Goal: Task Accomplishment & Management: Use online tool/utility

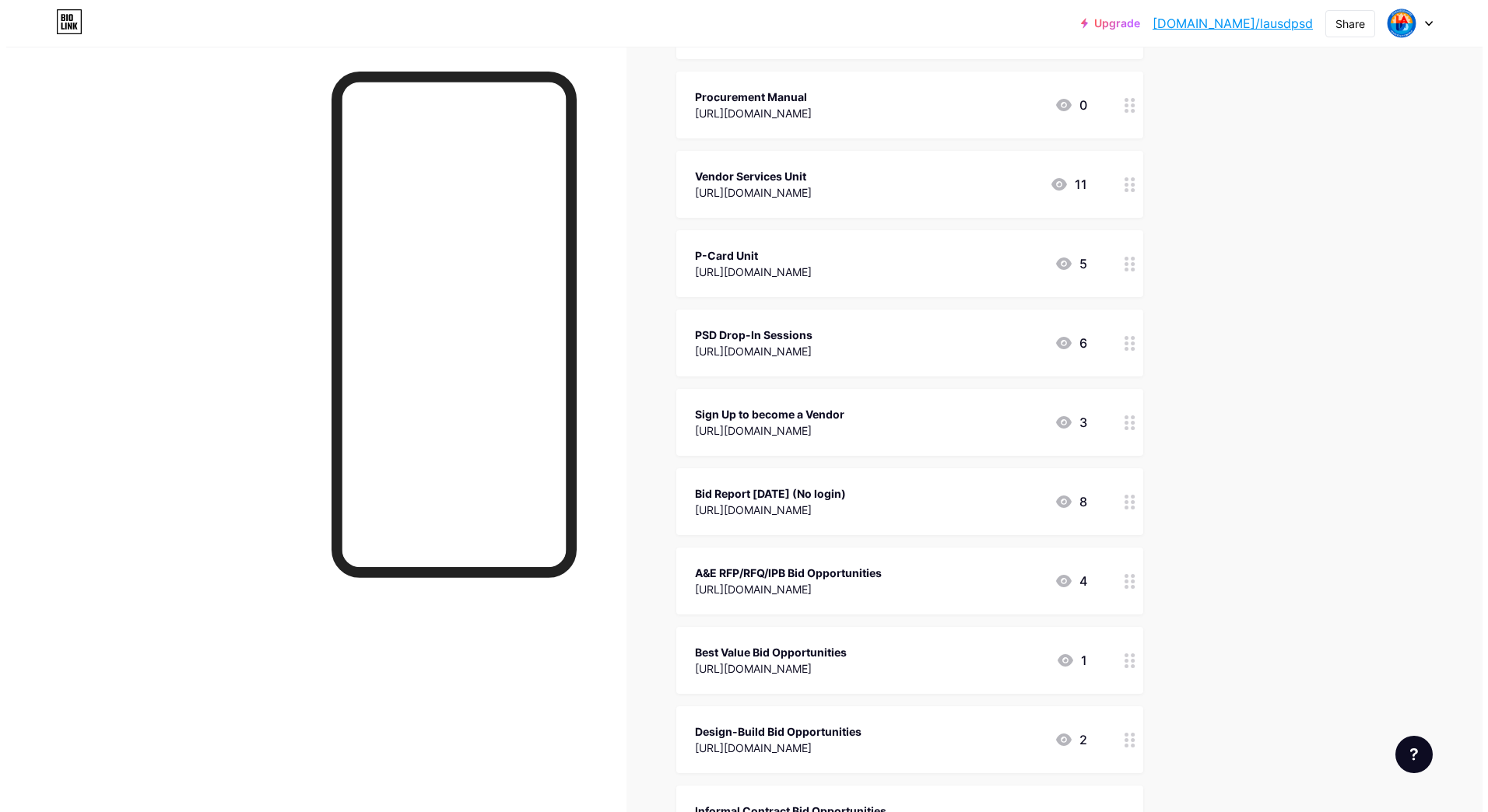
scroll to position [389, 0]
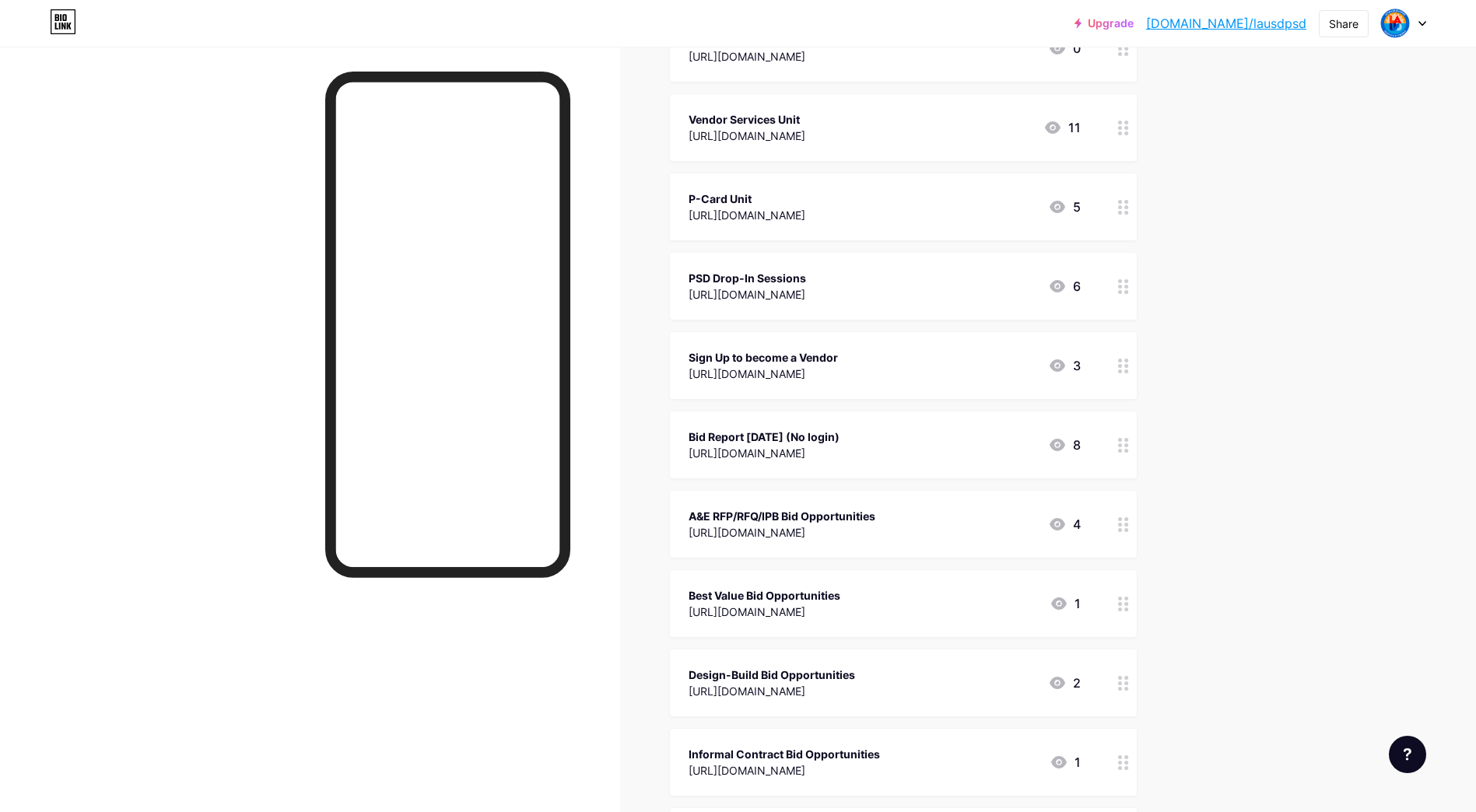
click at [792, 434] on div "Bid Report [DATE] (No login)" at bounding box center [764, 436] width 151 height 16
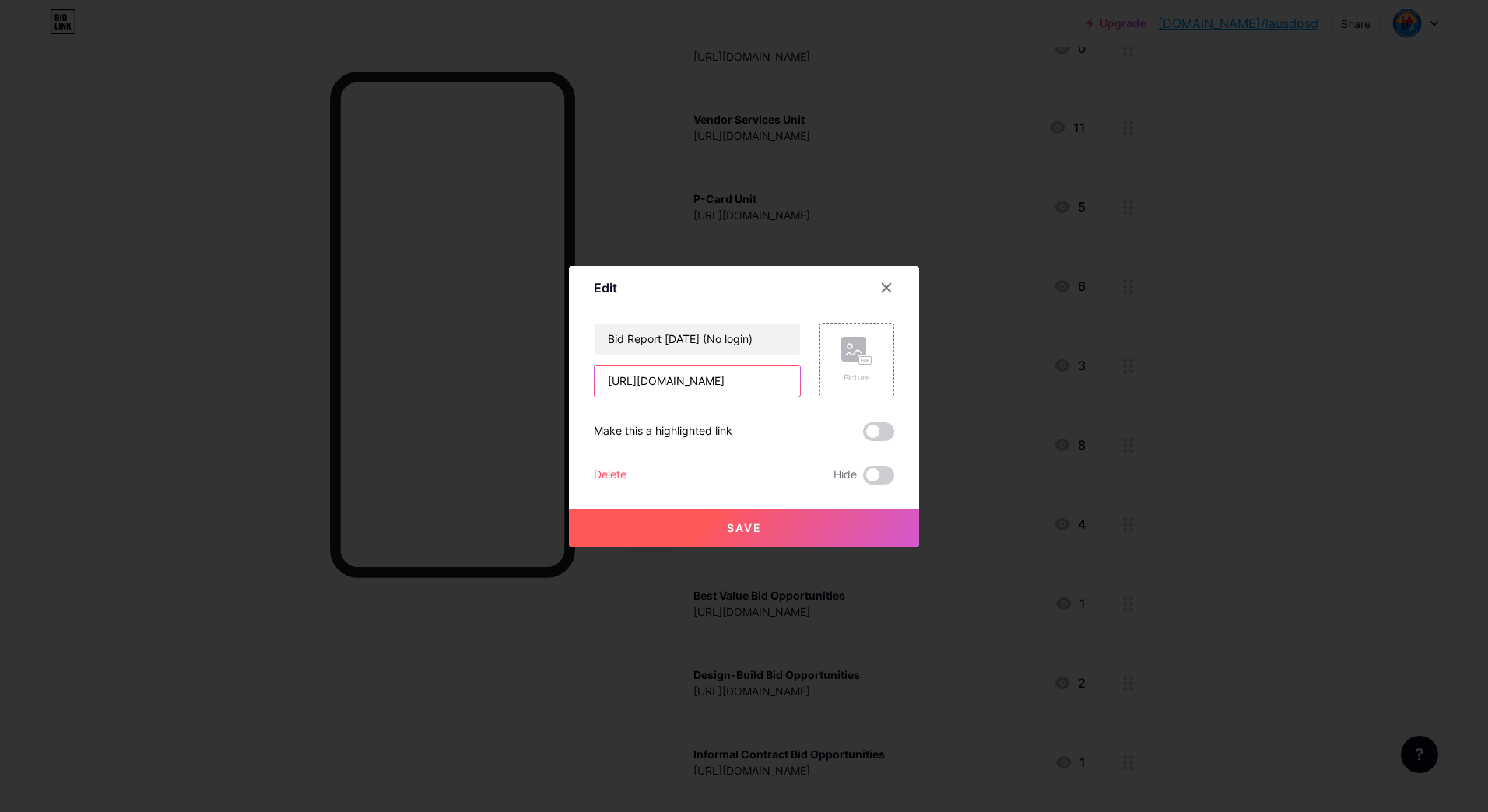
click at [689, 391] on input "[URL][DOMAIN_NAME]" at bounding box center [698, 381] width 206 height 31
click at [690, 388] on input "[URL][DOMAIN_NAME]" at bounding box center [698, 381] width 206 height 31
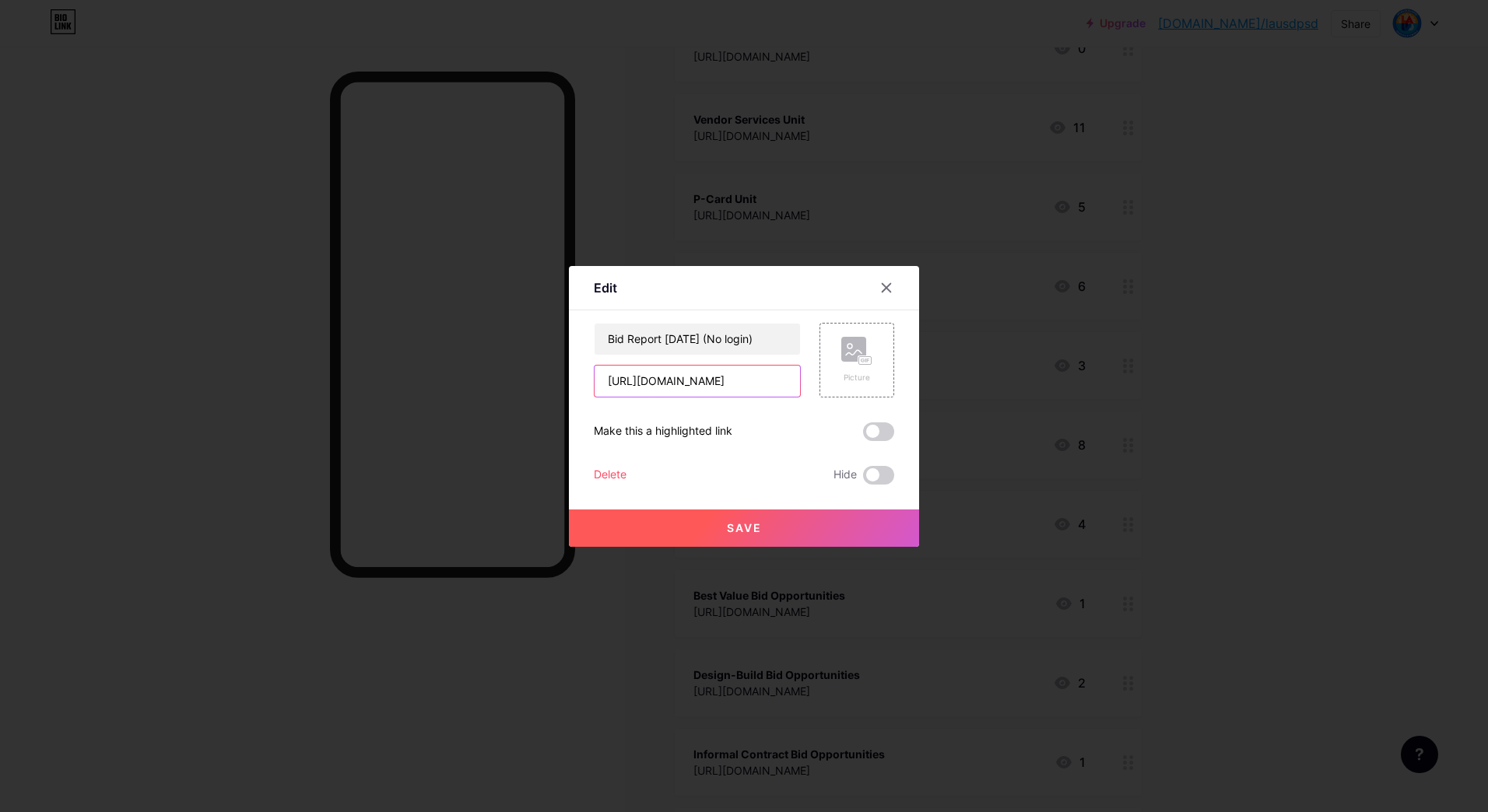
paste input "kj63t-cbVg4_8p1zeSwgrvGyxo6YP8eA"
type input "[URL][DOMAIN_NAME]"
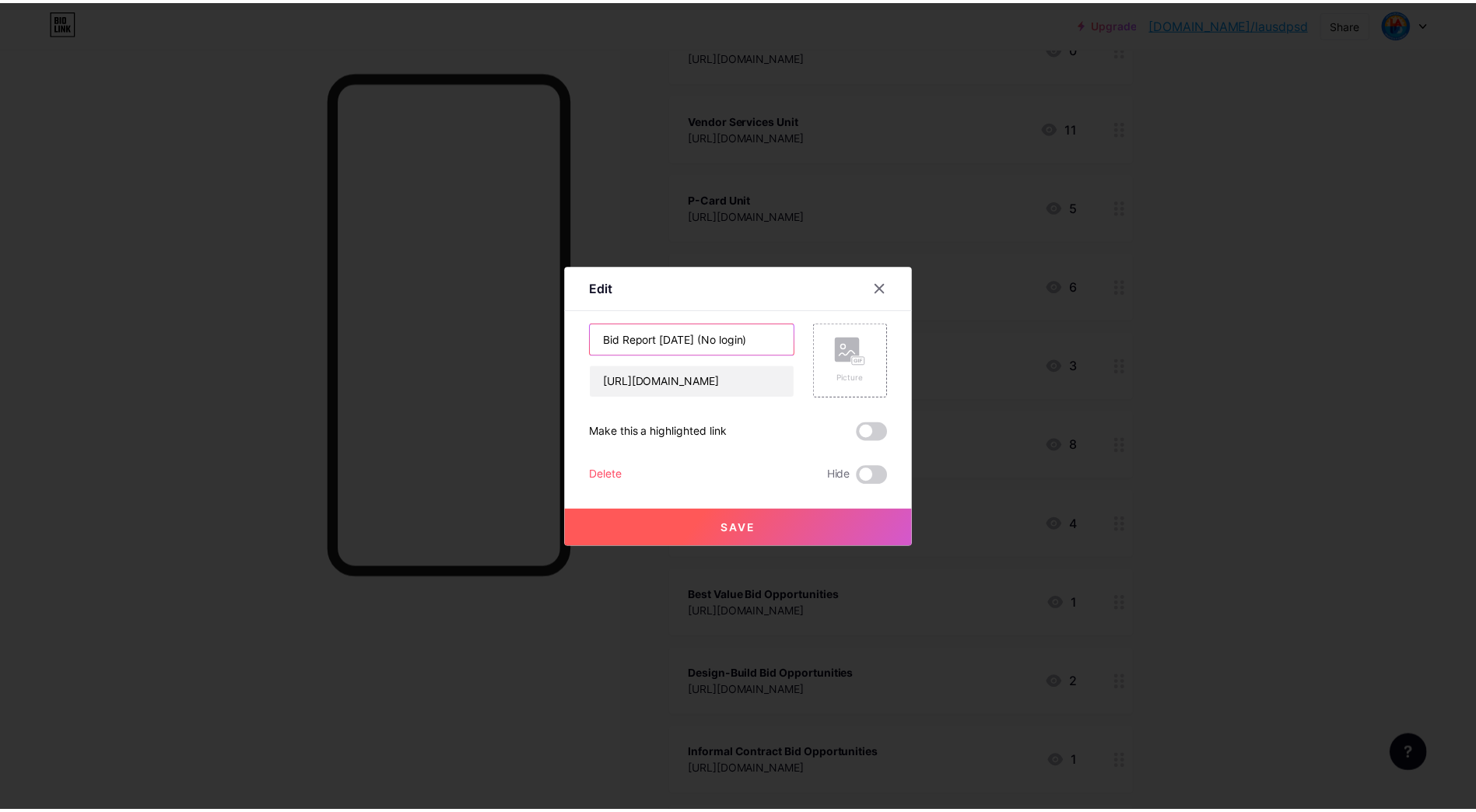
scroll to position [0, 0]
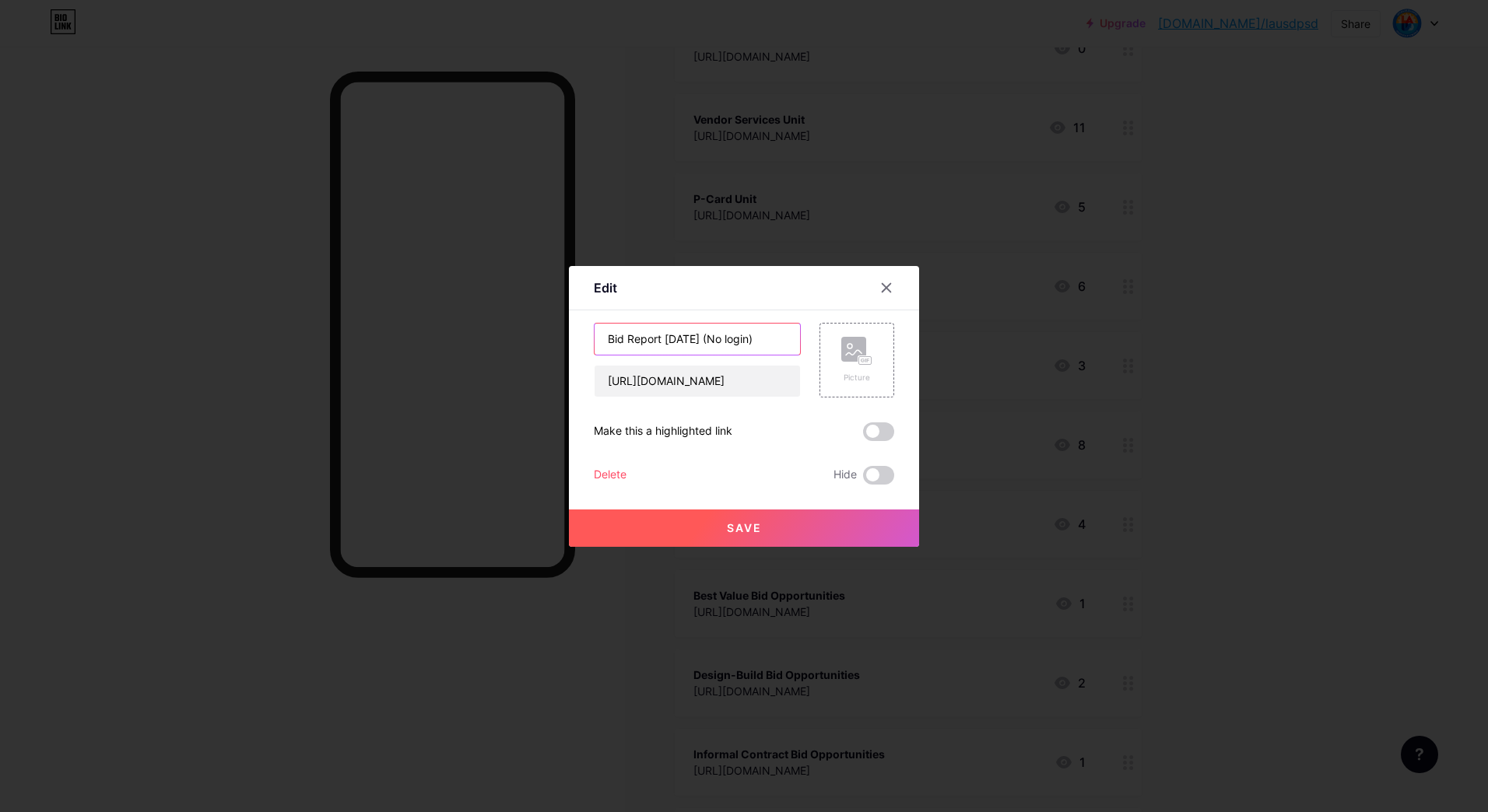
click at [688, 336] on input "Bid Report [DATE] (No login)" at bounding box center [698, 339] width 206 height 31
click at [686, 342] on input "Bid Report [DATE] (No login)" at bounding box center [698, 339] width 206 height 31
type input "Bid Report [DATE] (No login)"
click at [751, 520] on button "Save" at bounding box center [743, 527] width 350 height 37
